Goal: Task Accomplishment & Management: Manage account settings

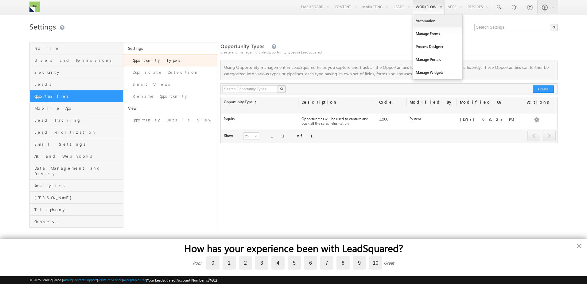
click at [427, 18] on link "Automation" at bounding box center [437, 20] width 49 height 13
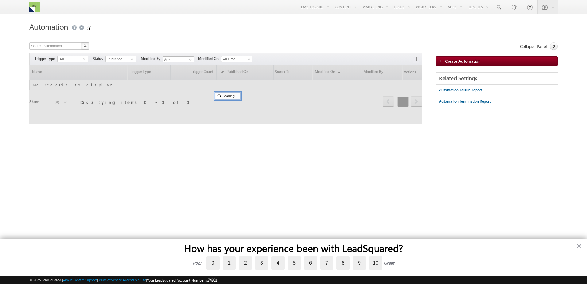
click at [577, 244] on button "×" at bounding box center [579, 246] width 6 height 10
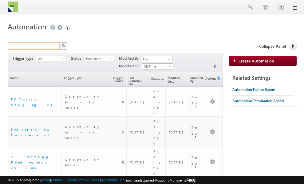
click at [33, 45] on input "text" at bounding box center [34, 45] width 52 height 7
type input "fao inter"
click at [59, 42] on button "button" at bounding box center [63, 45] width 8 height 7
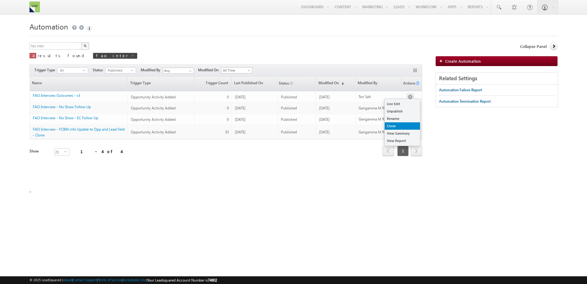
click at [397, 126] on link "Clone" at bounding box center [402, 125] width 35 height 7
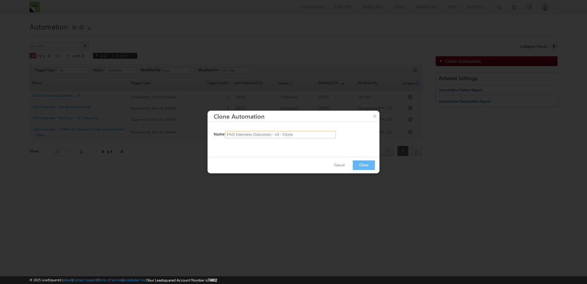
drag, startPoint x: 304, startPoint y: 134, endPoint x: 362, endPoint y: 136, distance: 58.1
click at [362, 136] on div "Name FAO Interview Outcomes - v3 - Clone" at bounding box center [294, 134] width 161 height 7
type input "FAO Interview Outcomes - v4"
click at [362, 161] on button "Clone" at bounding box center [364, 165] width 22 height 10
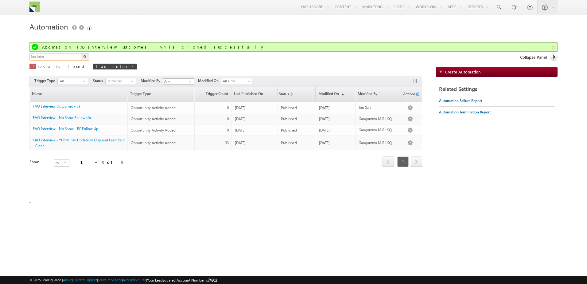
click at [62, 59] on input "fao inter" at bounding box center [55, 56] width 52 height 7
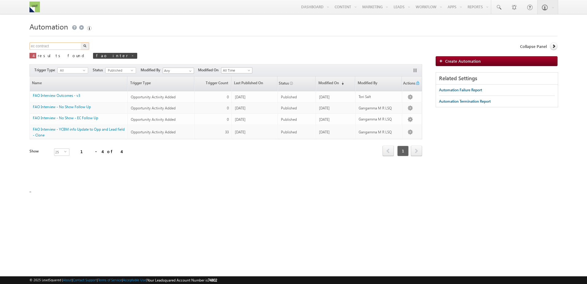
type input "ec contract"
click at [81, 42] on button "button" at bounding box center [85, 45] width 8 height 7
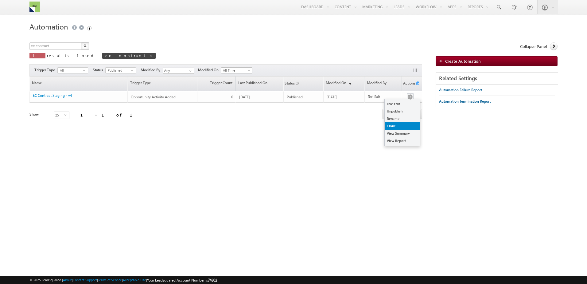
click at [398, 123] on link "Clone" at bounding box center [402, 125] width 35 height 7
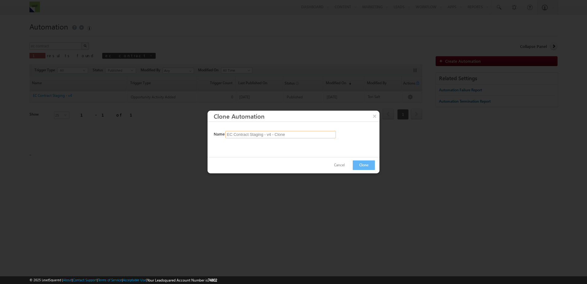
drag, startPoint x: 269, startPoint y: 134, endPoint x: 408, endPoint y: 140, distance: 139.2
click at [405, 140] on body "Menu Tori Salt tori. salt+ 3@tri os.co m" at bounding box center [293, 86] width 587 height 173
type input "EC Contract Staging - v5"
click at [373, 166] on button "Clone" at bounding box center [364, 165] width 22 height 10
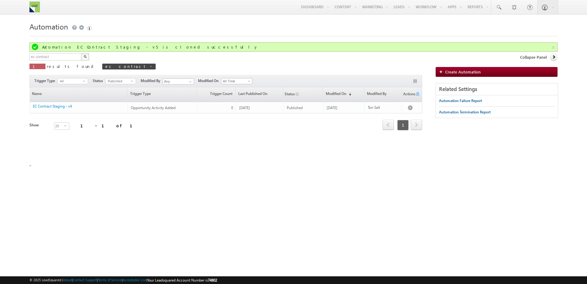
click at [122, 76] on div "Trigger Type All select Status Published select 1 Modified By Any Any Modified …" at bounding box center [225, 81] width 393 height 12
click at [122, 80] on span "Published" at bounding box center [118, 81] width 25 height 6
click at [119, 93] on li "Draft" at bounding box center [121, 94] width 30 height 6
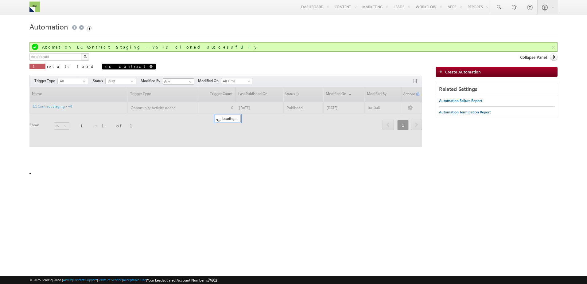
click at [149, 65] on span at bounding box center [150, 66] width 3 height 3
type input "Search Automation"
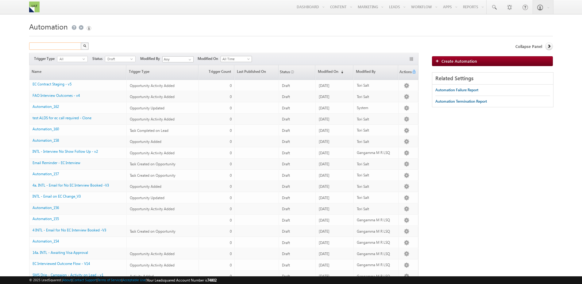
click at [68, 46] on input "text" at bounding box center [55, 45] width 52 height 7
type input "ec send"
click at [81, 42] on button "button" at bounding box center [85, 45] width 8 height 7
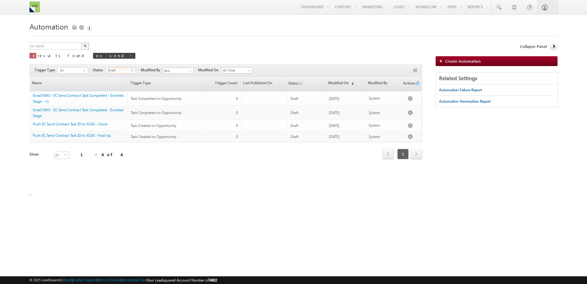
click at [126, 69] on span "Draft" at bounding box center [118, 71] width 25 height 6
click at [115, 88] on li "Published" at bounding box center [121, 89] width 30 height 6
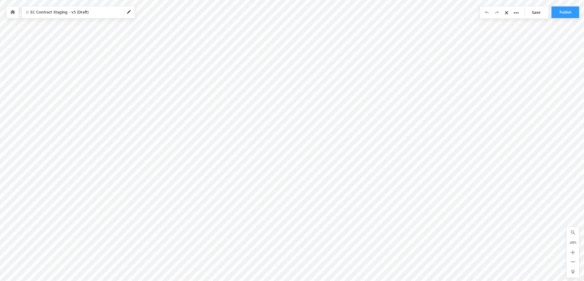
scroll to position [0, 699]
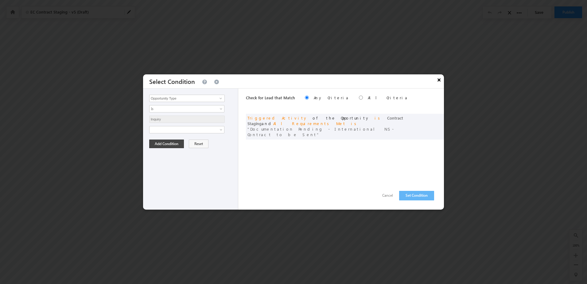
click at [440, 81] on button "×" at bounding box center [439, 79] width 10 height 11
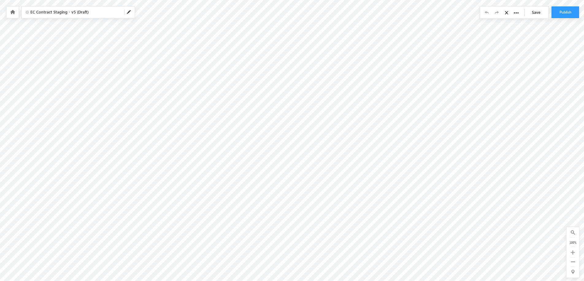
scroll to position [0, 665]
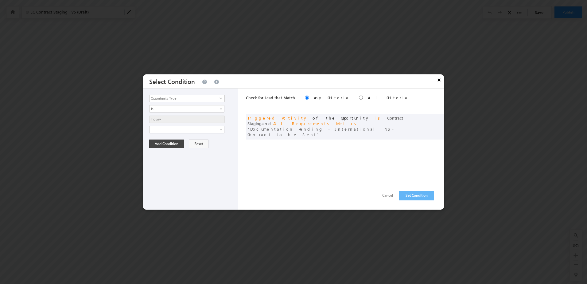
click at [437, 80] on button "×" at bounding box center [439, 79] width 10 height 11
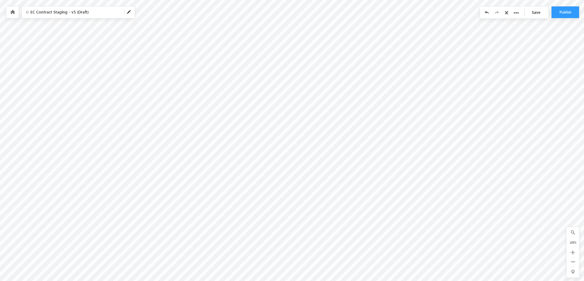
scroll to position [0, 107]
click at [539, 16] on link "Save" at bounding box center [537, 12] width 21 height 12
click at [570, 15] on button "Publish" at bounding box center [566, 12] width 28 height 12
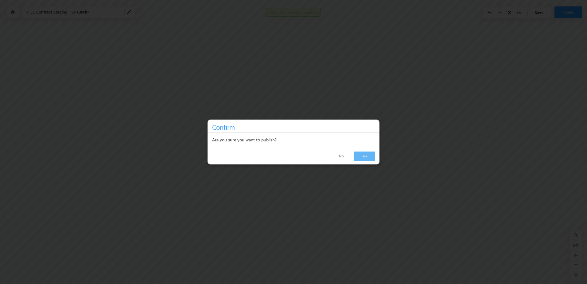
click at [369, 157] on link "Yes" at bounding box center [364, 156] width 21 height 10
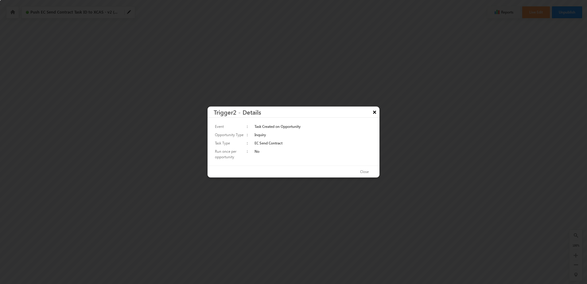
click at [375, 113] on button "×" at bounding box center [375, 112] width 10 height 11
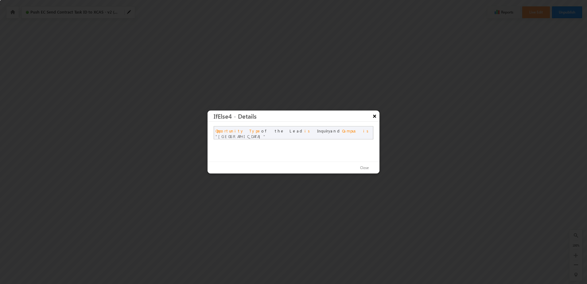
click at [376, 116] on button "×" at bounding box center [375, 116] width 10 height 11
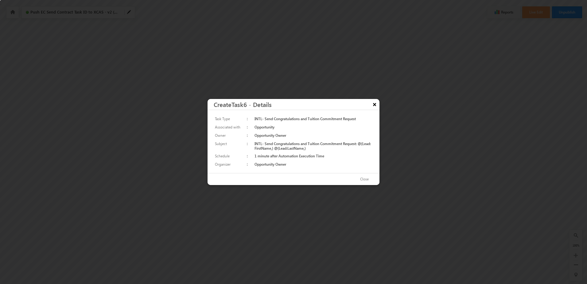
click at [375, 106] on button "×" at bounding box center [375, 104] width 10 height 11
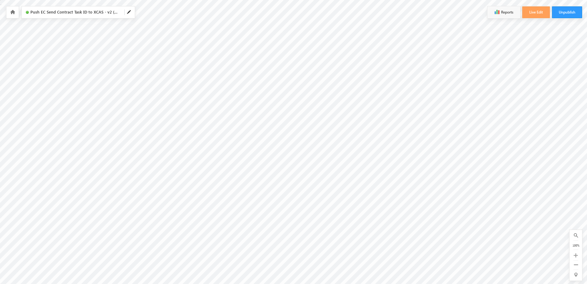
click at [13, 12] on icon at bounding box center [12, 12] width 5 height 4
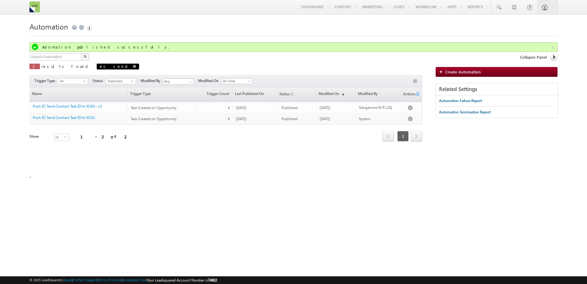
click at [133, 66] on span at bounding box center [134, 66] width 3 height 3
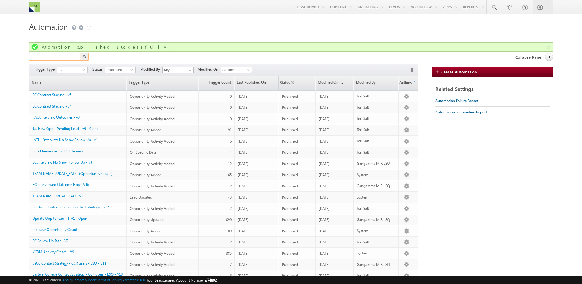
click at [47, 55] on input "text" at bounding box center [55, 56] width 52 height 7
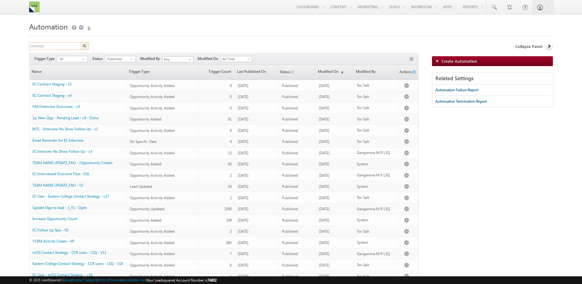
type input "contract"
click at [81, 42] on button "button" at bounding box center [85, 45] width 8 height 7
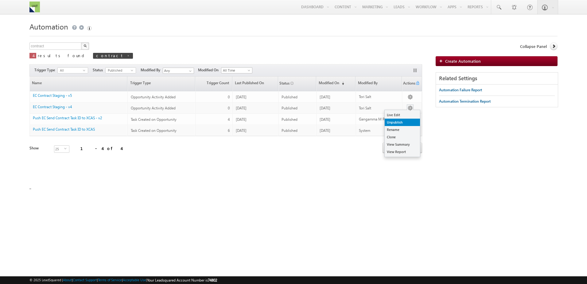
click at [405, 120] on link "Unpublish" at bounding box center [402, 121] width 35 height 7
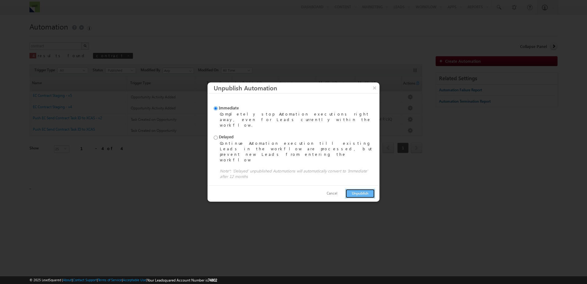
click at [355, 188] on button "Unpublish" at bounding box center [359, 193] width 29 height 10
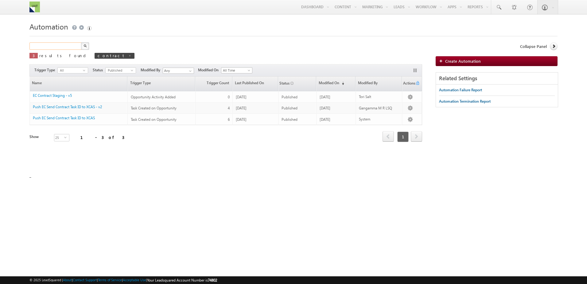
click at [63, 49] on input "text" at bounding box center [55, 45] width 52 height 7
type input "fao inter"
click at [81, 42] on button "button" at bounding box center [85, 45] width 8 height 7
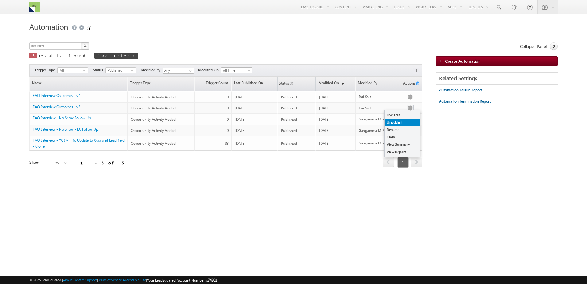
click at [399, 122] on link "Unpublish" at bounding box center [402, 121] width 35 height 7
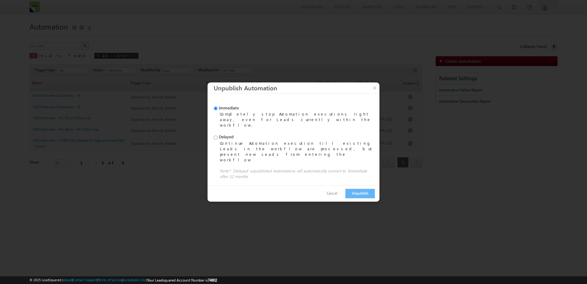
click at [239, 148] on div "Continue Automation execution till existing Leads in the workflow are processed…" at bounding box center [297, 151] width 155 height 22
click at [218, 139] on input "Delayed Continue Automation execution till existing Leads in the workflow are p…" at bounding box center [216, 137] width 4 height 4
radio input "true"
click at [237, 121] on div "Completely stop Automation executions right away, even for Leads currently with…" at bounding box center [297, 119] width 155 height 17
click at [218, 111] on input "Immediate Completely stop Automation executions right away, even for Leads curr…" at bounding box center [216, 109] width 4 height 4
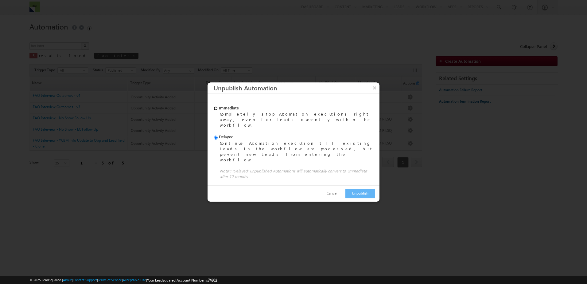
radio input "true"
click at [357, 188] on button "Unpublish" at bounding box center [359, 193] width 29 height 10
